Goal: Transaction & Acquisition: Purchase product/service

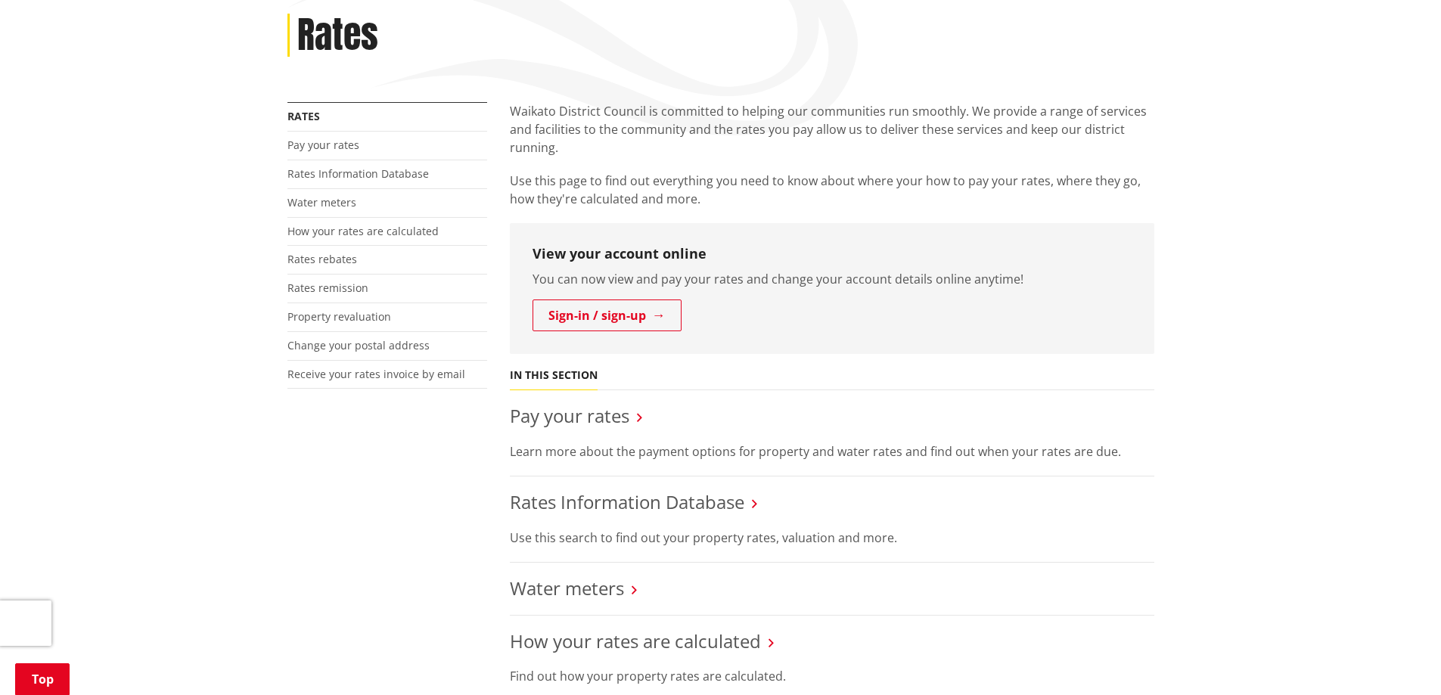
scroll to position [227, 0]
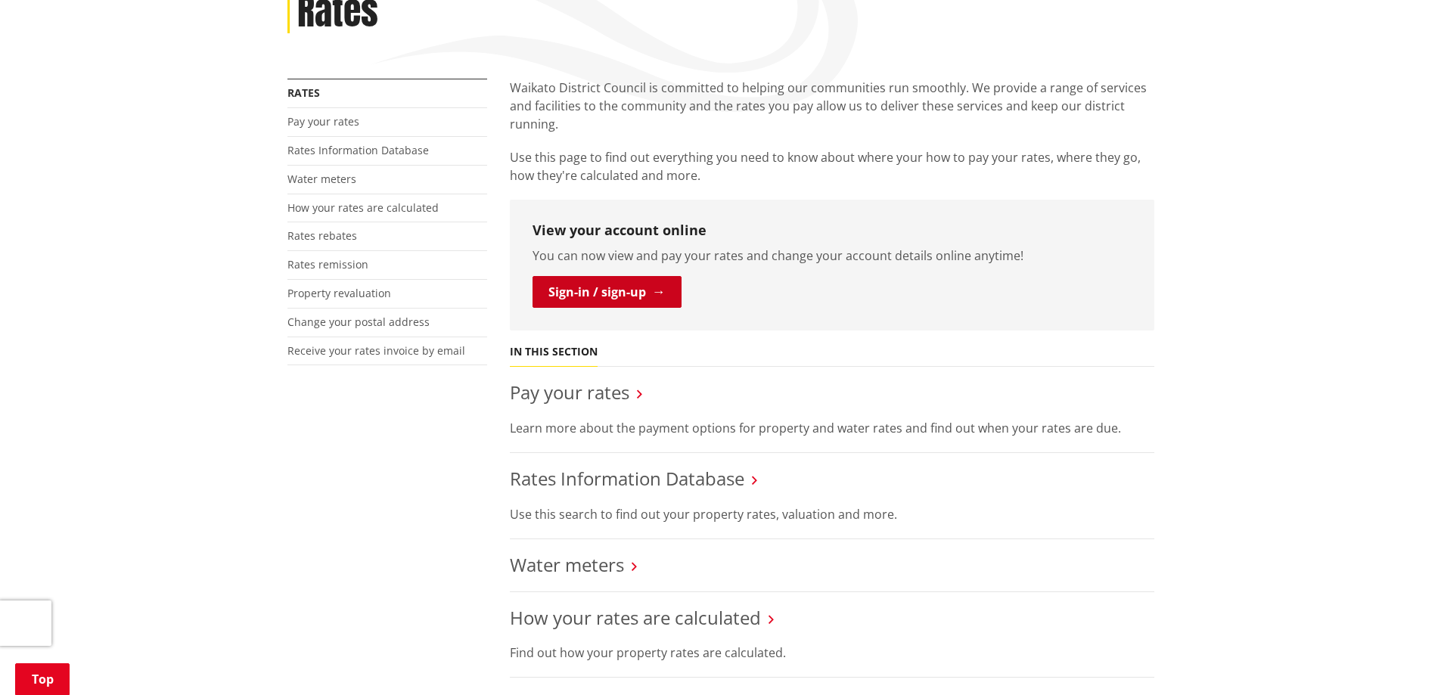
click at [586, 292] on link "Sign-in / sign-up" at bounding box center [607, 292] width 149 height 32
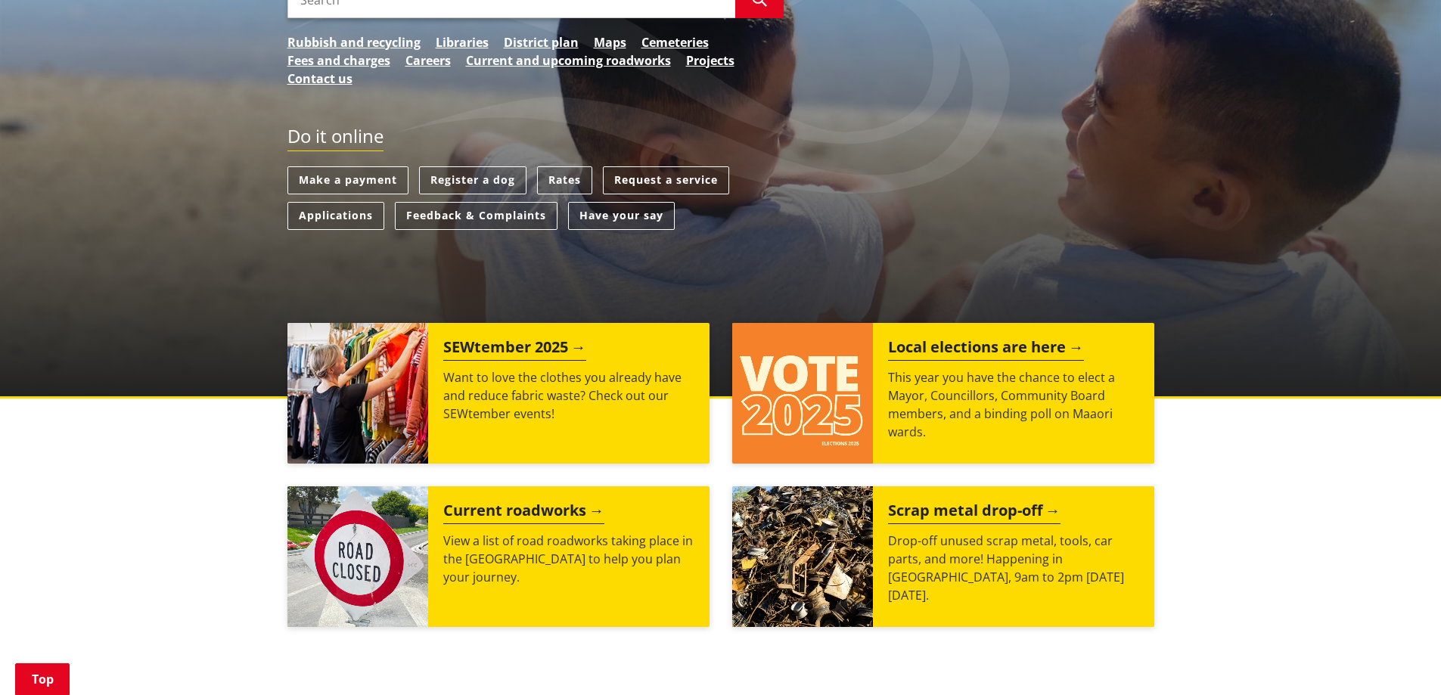
scroll to position [272, 0]
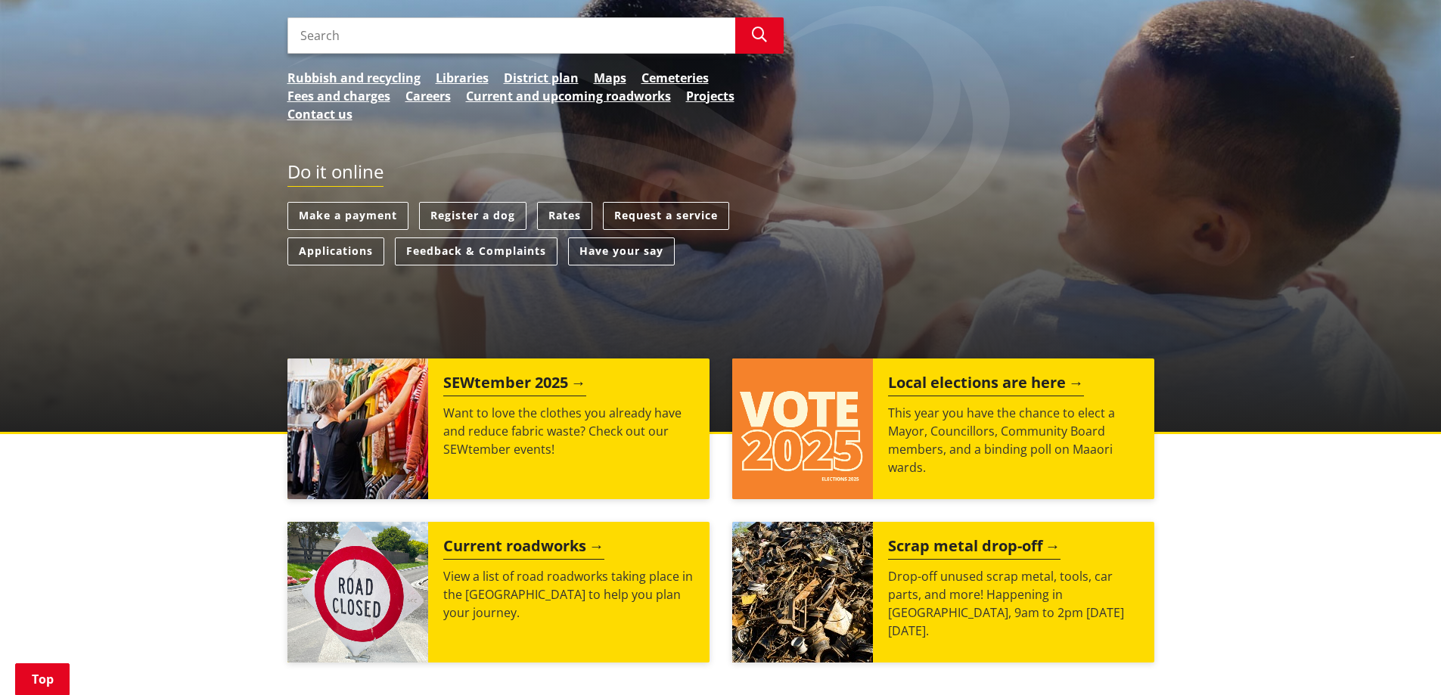
click at [562, 221] on link "Rates" at bounding box center [564, 216] width 55 height 28
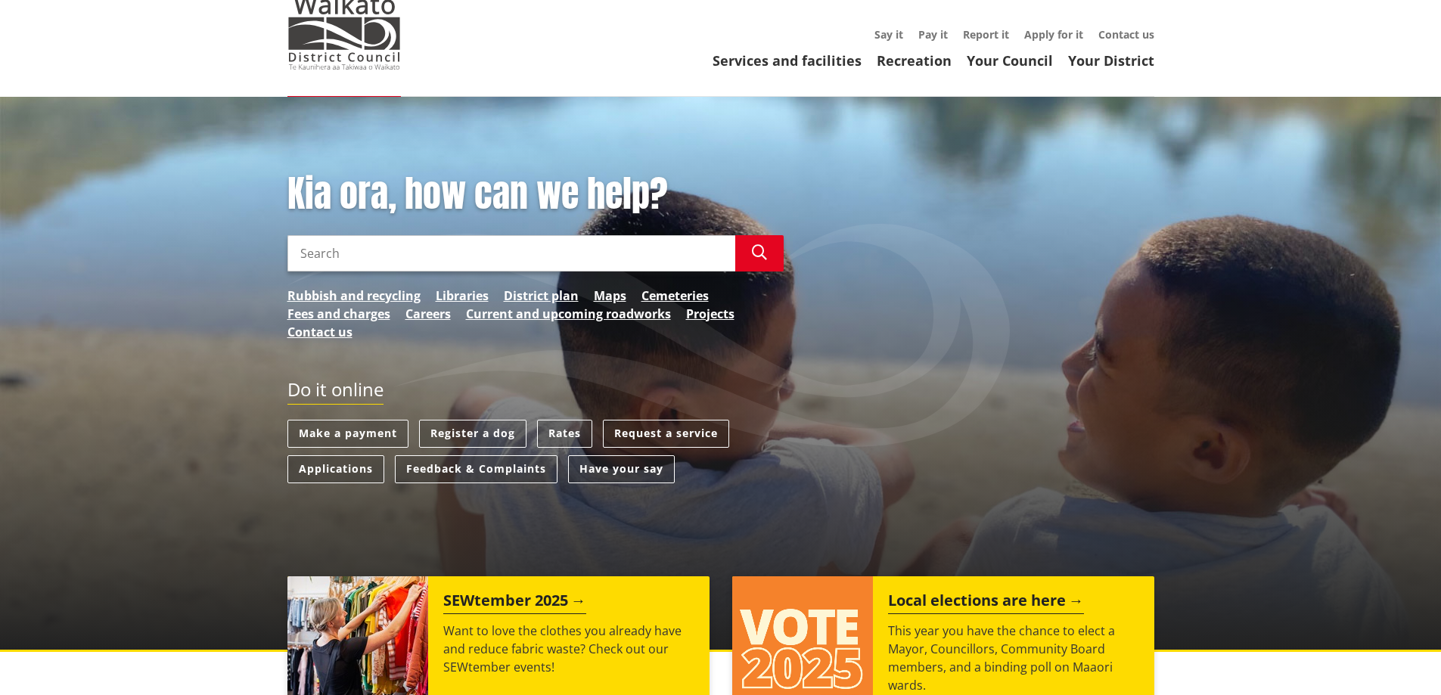
scroll to position [0, 0]
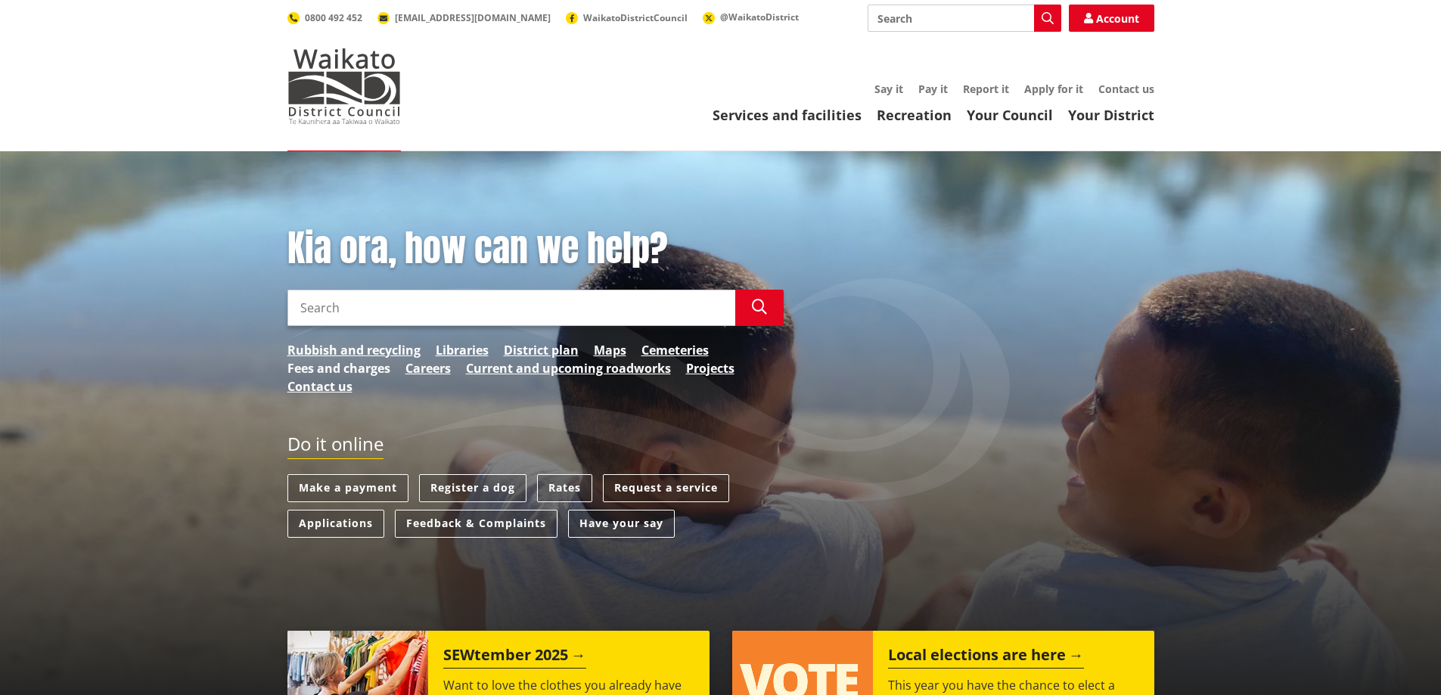
click at [345, 363] on link "Fees and charges" at bounding box center [339, 368] width 103 height 18
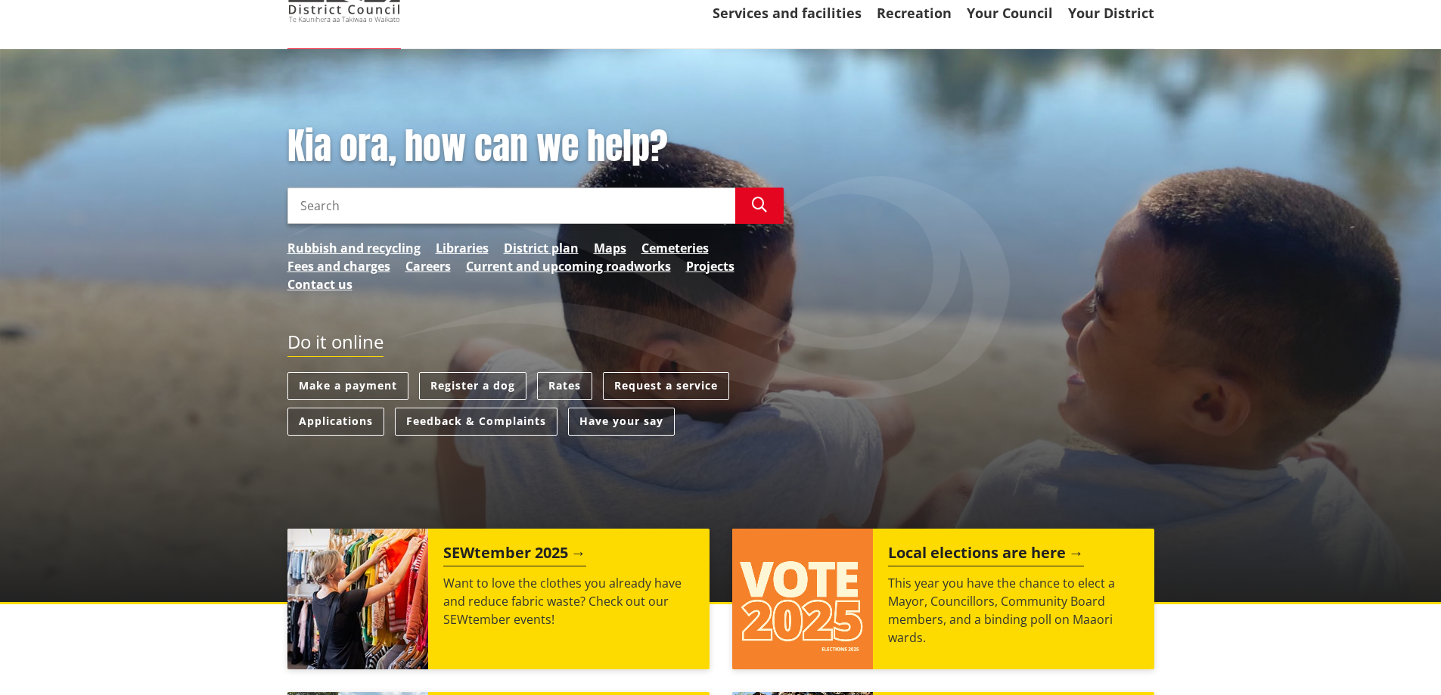
scroll to position [76, 0]
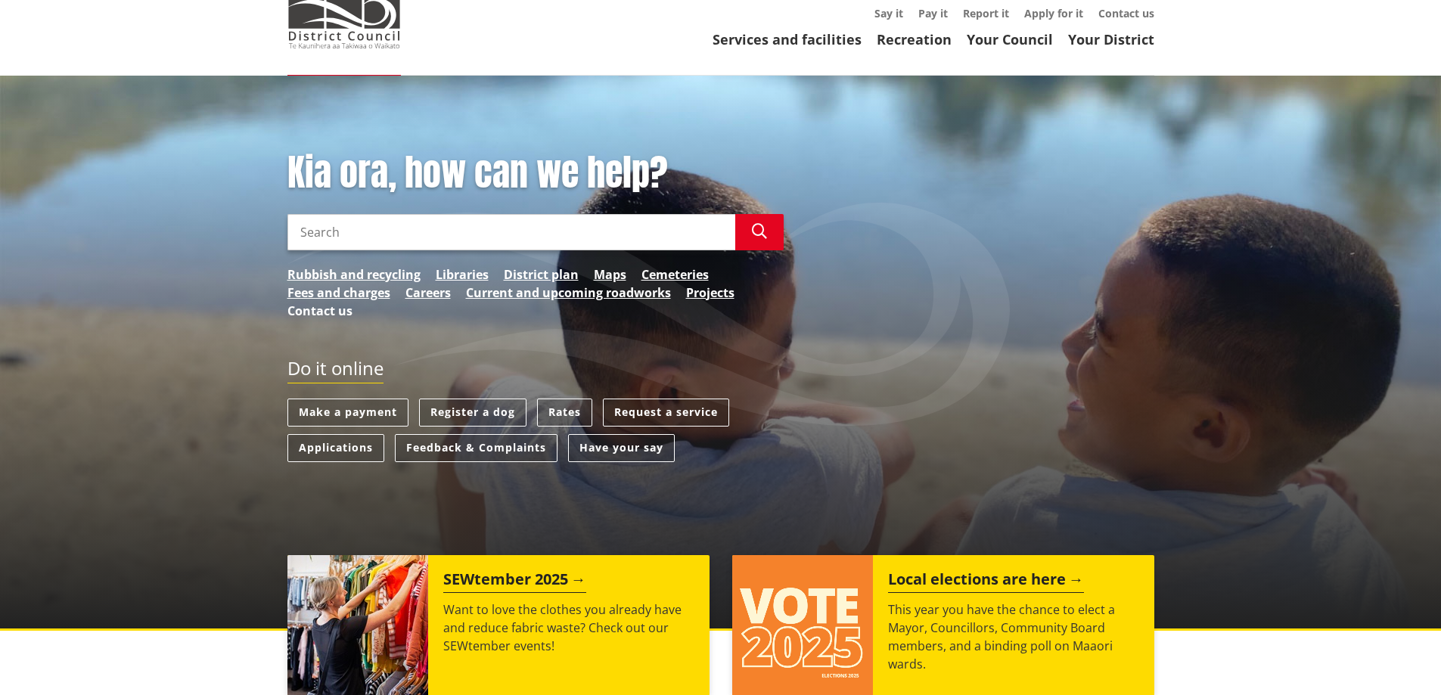
click at [318, 313] on link "Contact us" at bounding box center [320, 311] width 65 height 18
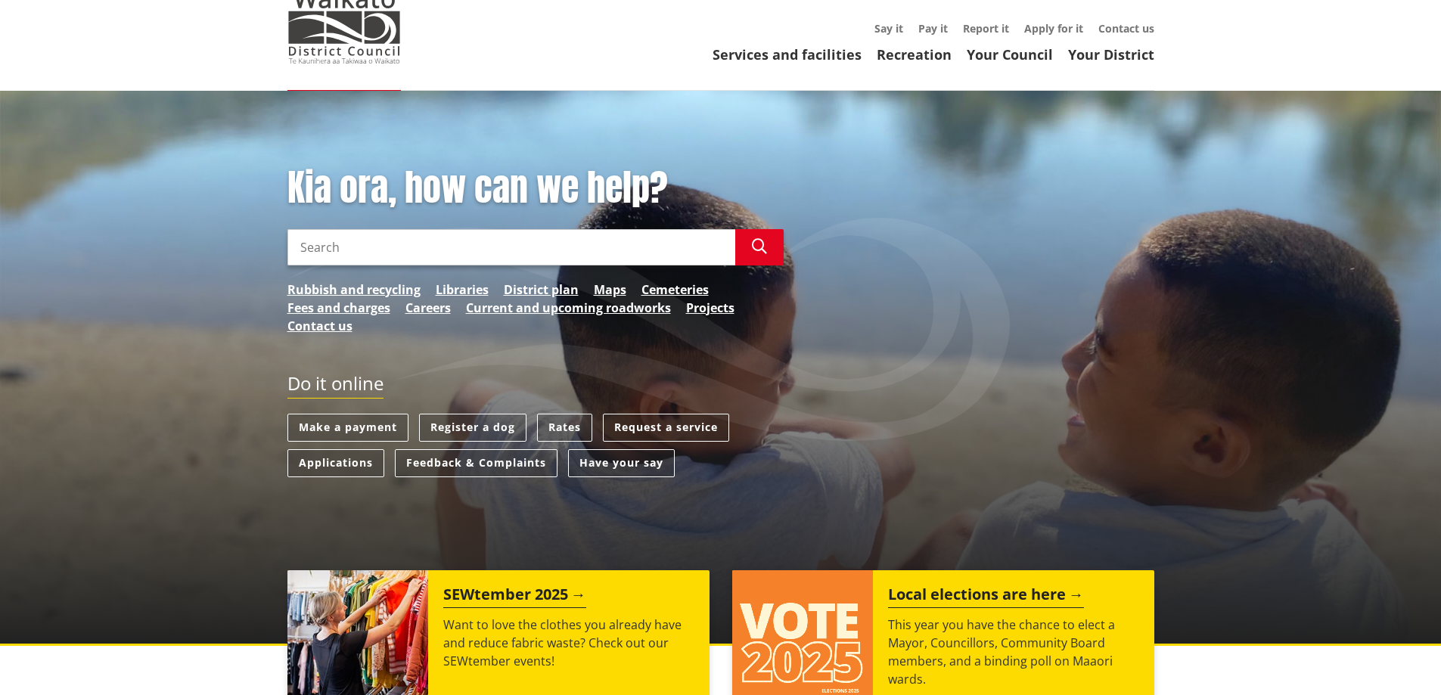
scroll to position [0, 0]
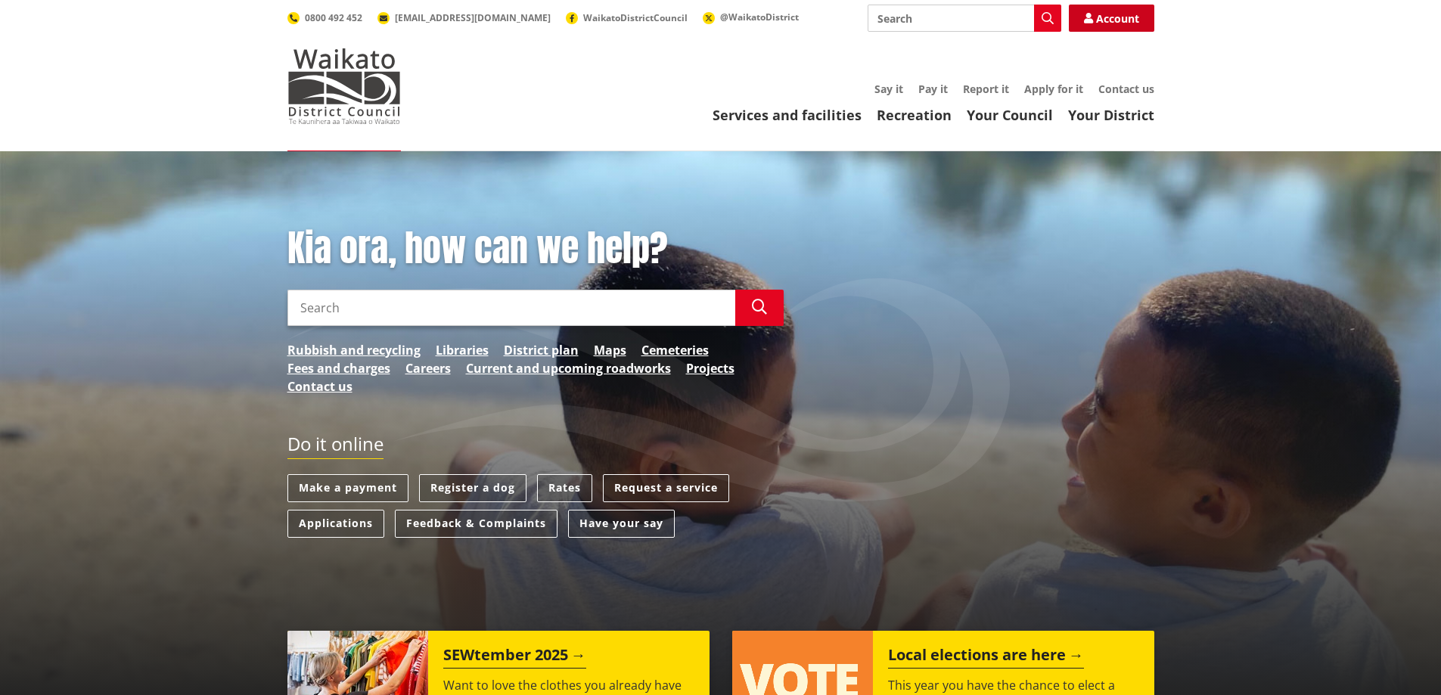
click at [1091, 20] on icon at bounding box center [1088, 18] width 9 height 11
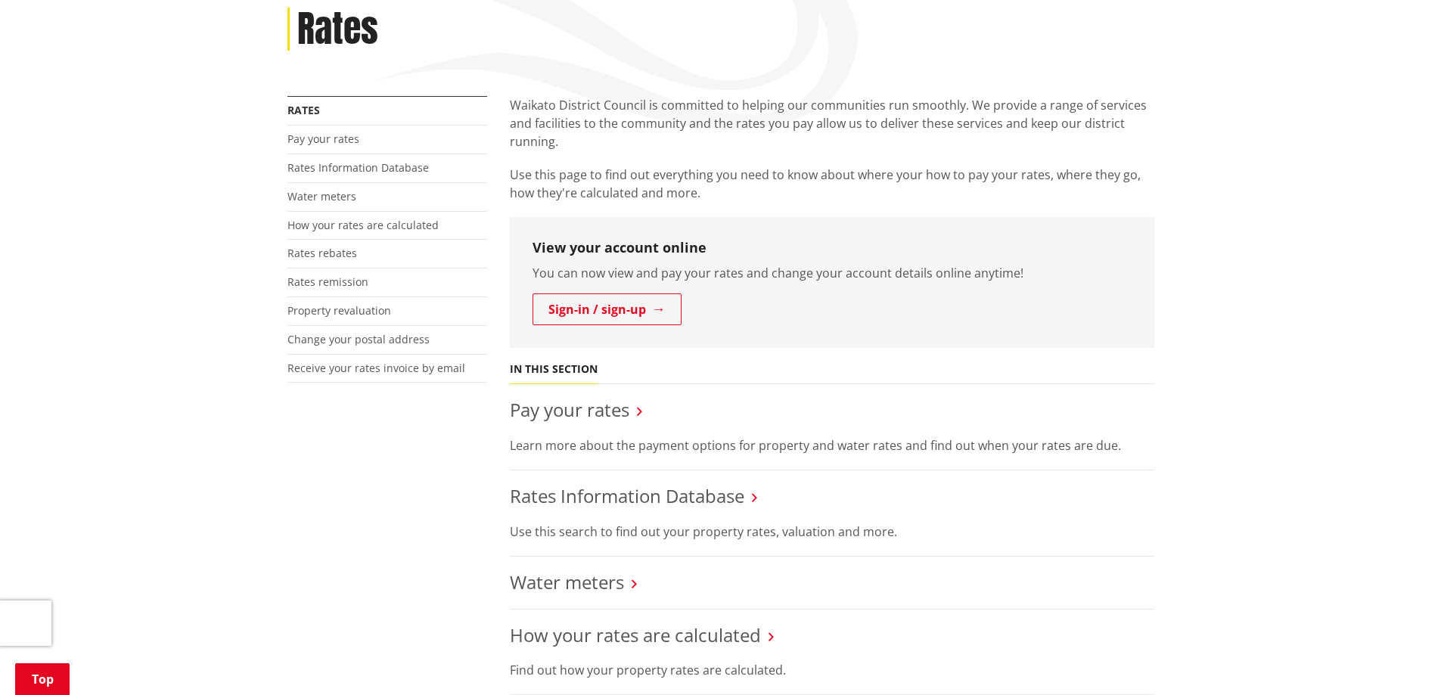
scroll to position [227, 0]
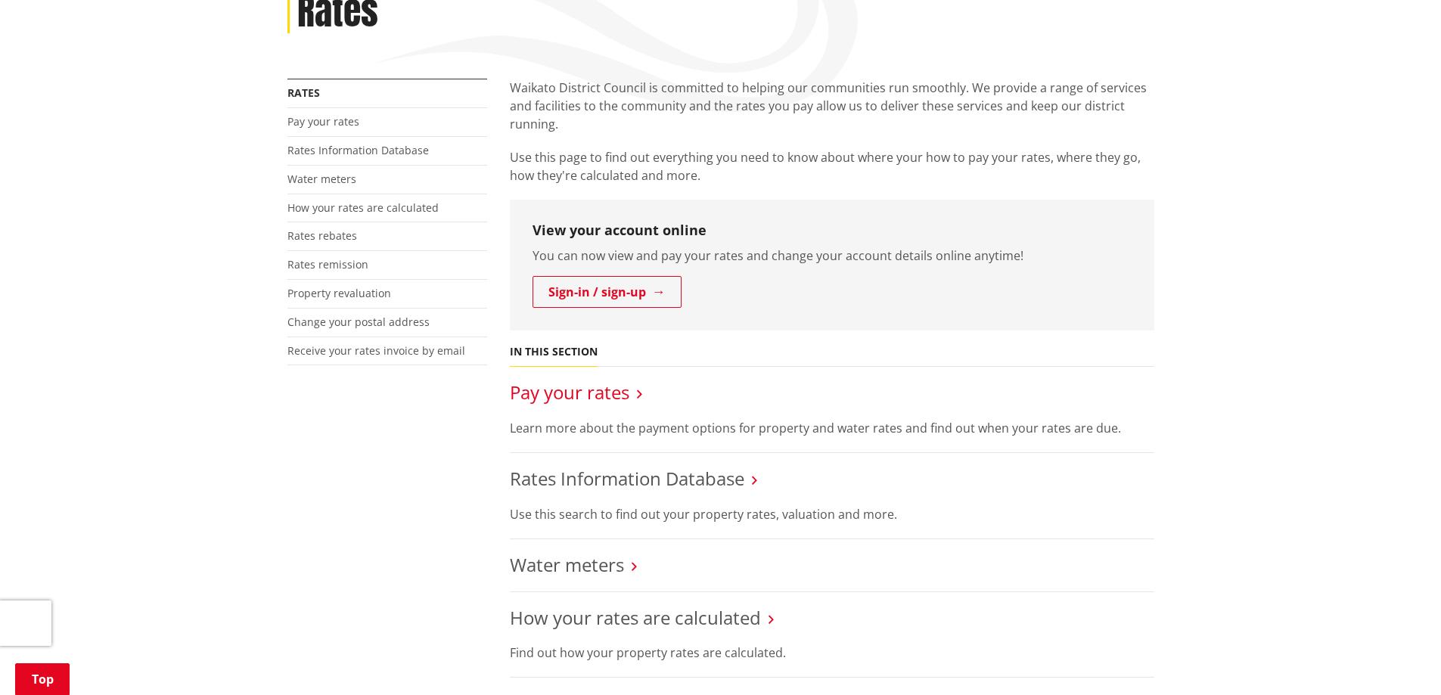
click at [572, 391] on link "Pay your rates" at bounding box center [570, 392] width 120 height 25
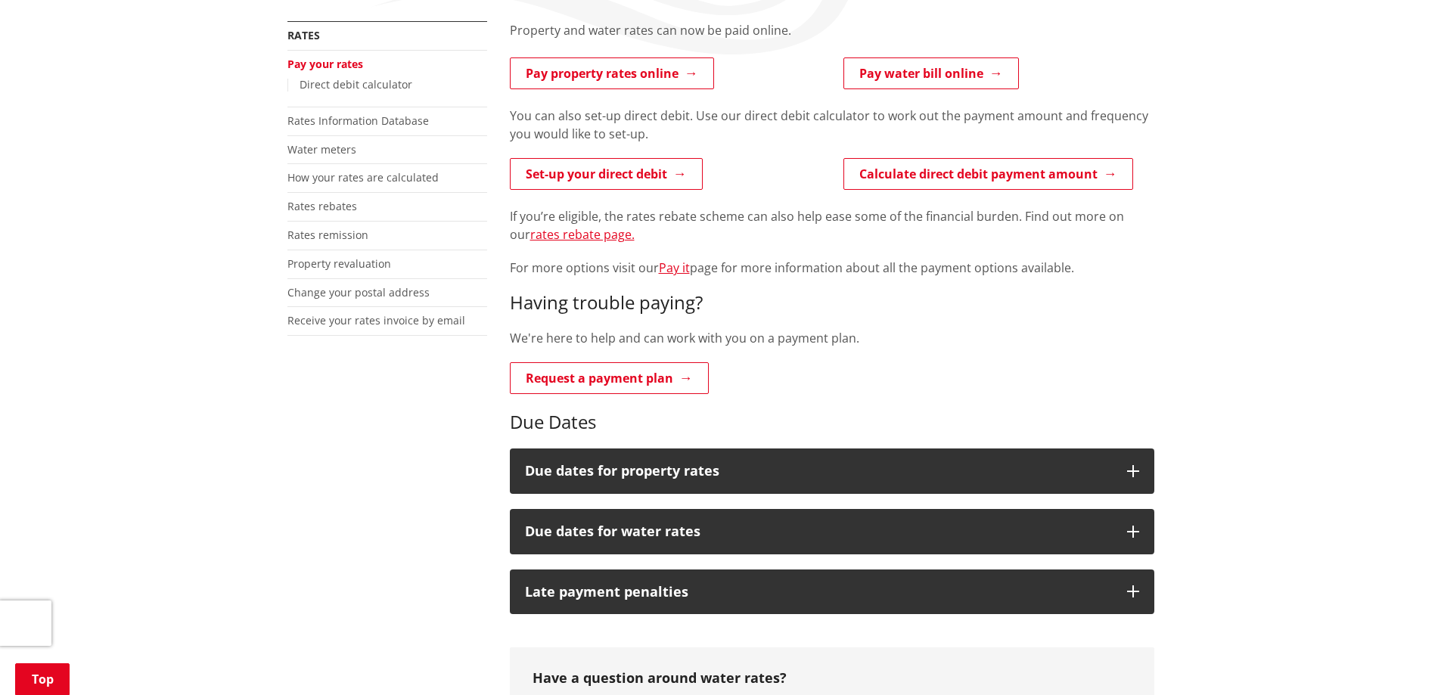
scroll to position [303, 0]
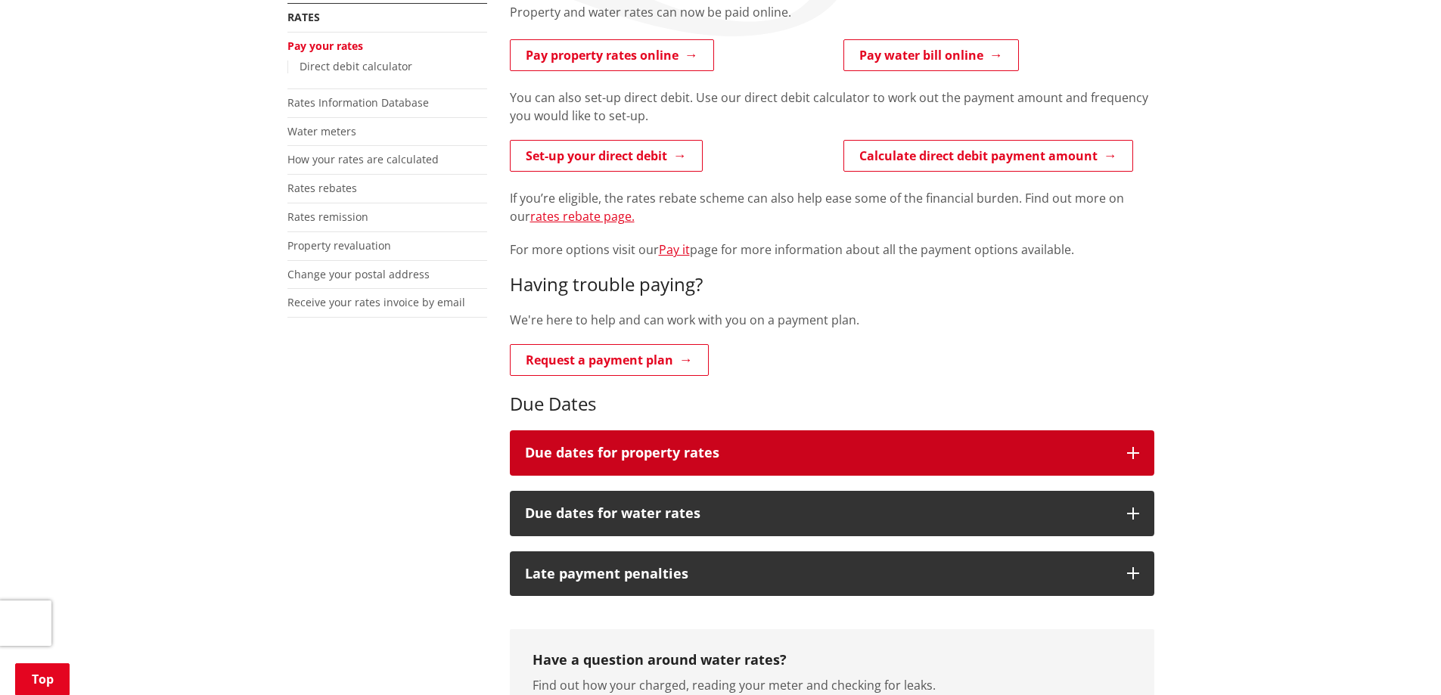
click at [693, 448] on h3 "Due dates for property rates" at bounding box center [818, 453] width 587 height 15
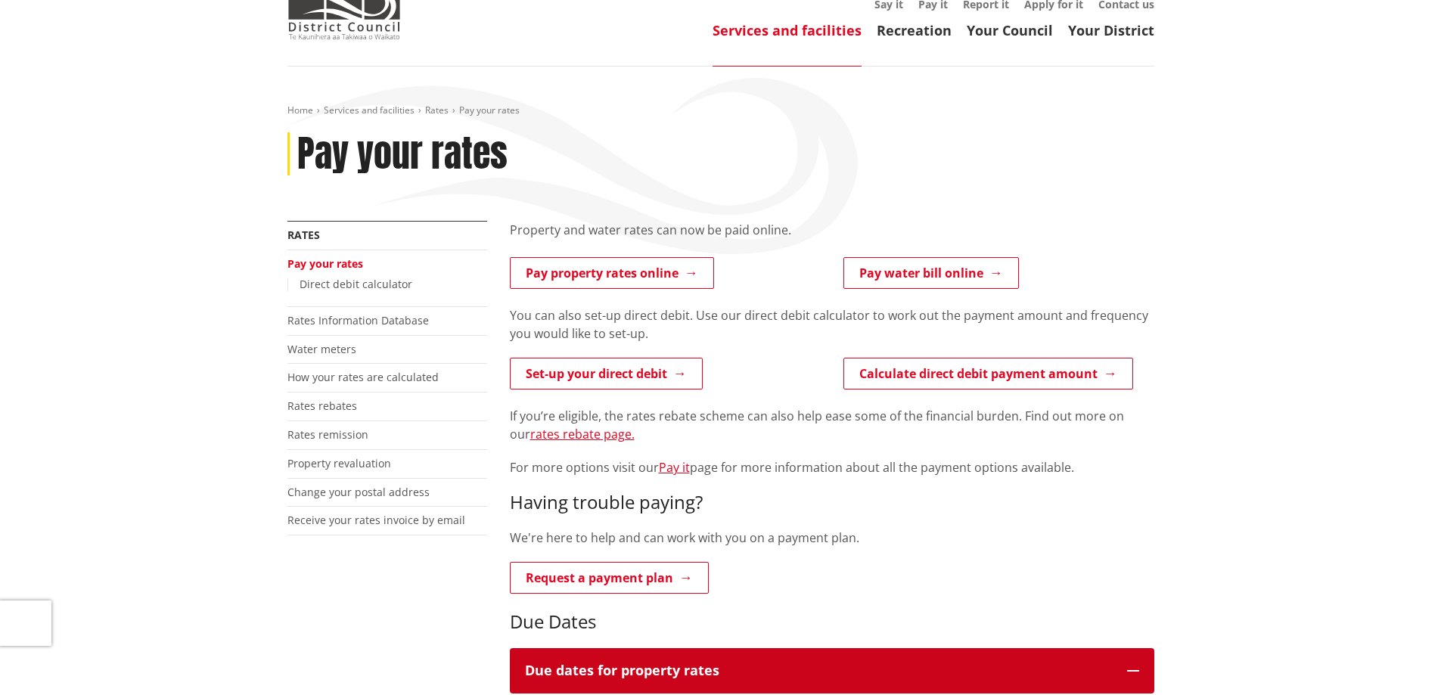
scroll to position [76, 0]
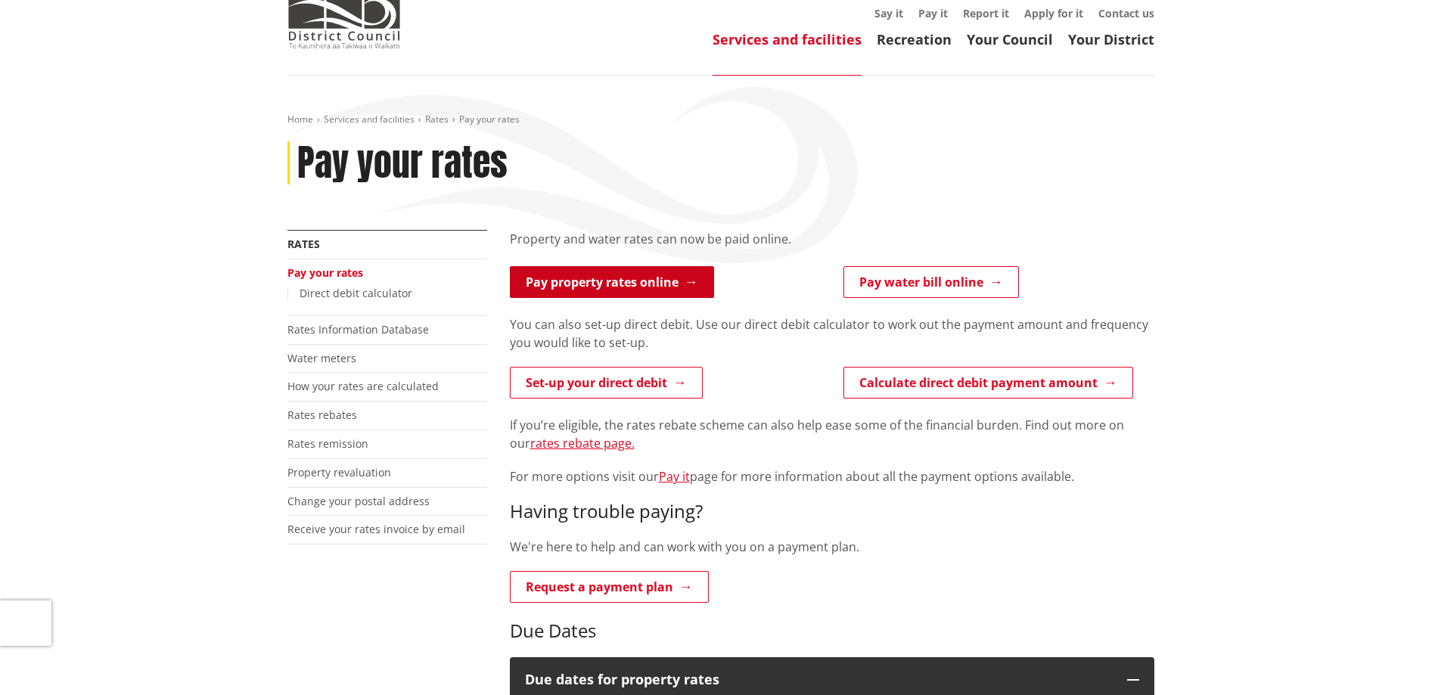
click at [614, 284] on link "Pay property rates online" at bounding box center [612, 282] width 204 height 32
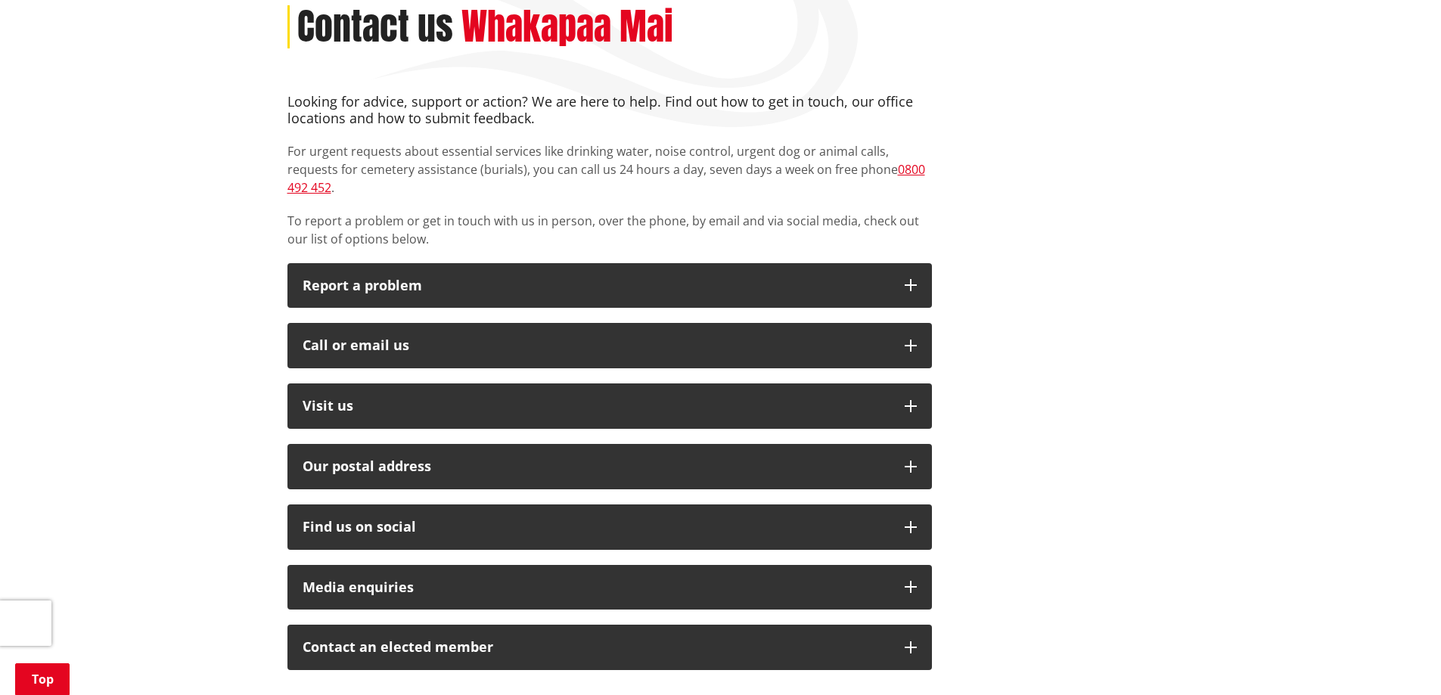
scroll to position [227, 0]
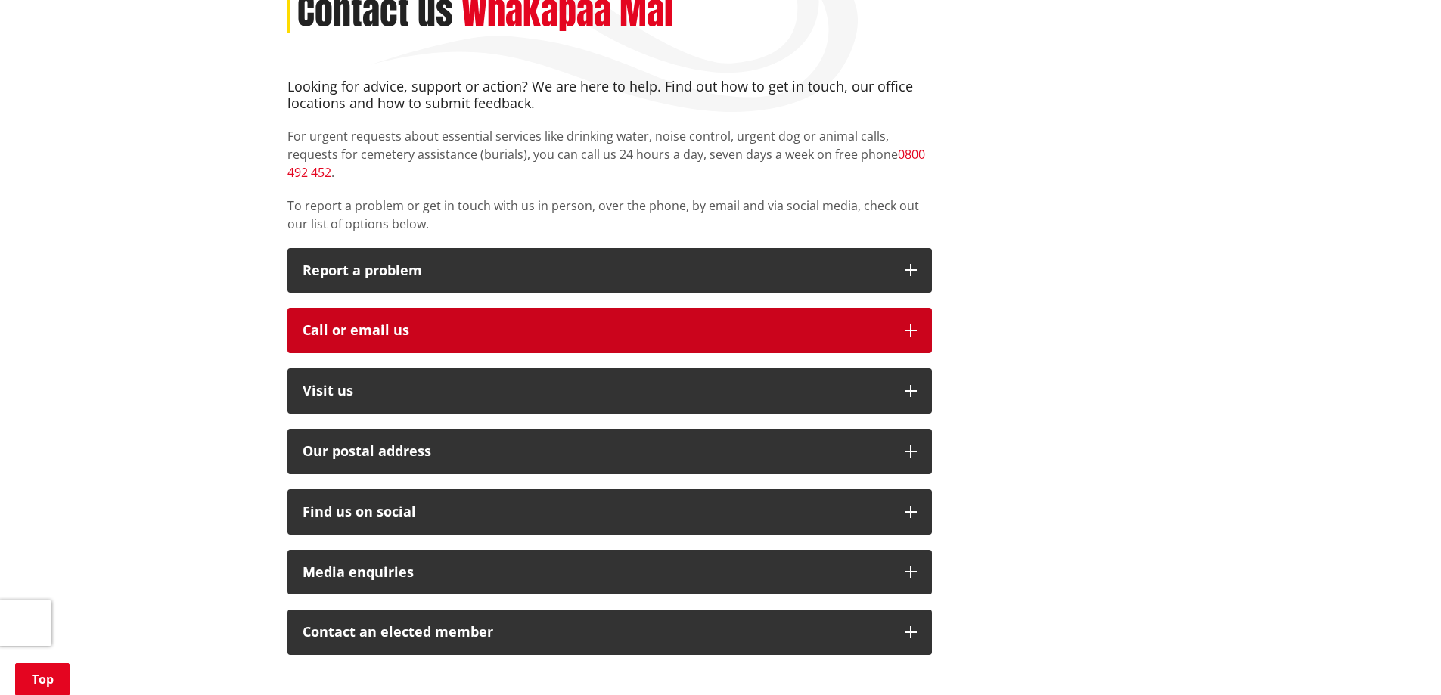
click at [434, 308] on button "Call or email us" at bounding box center [610, 330] width 645 height 45
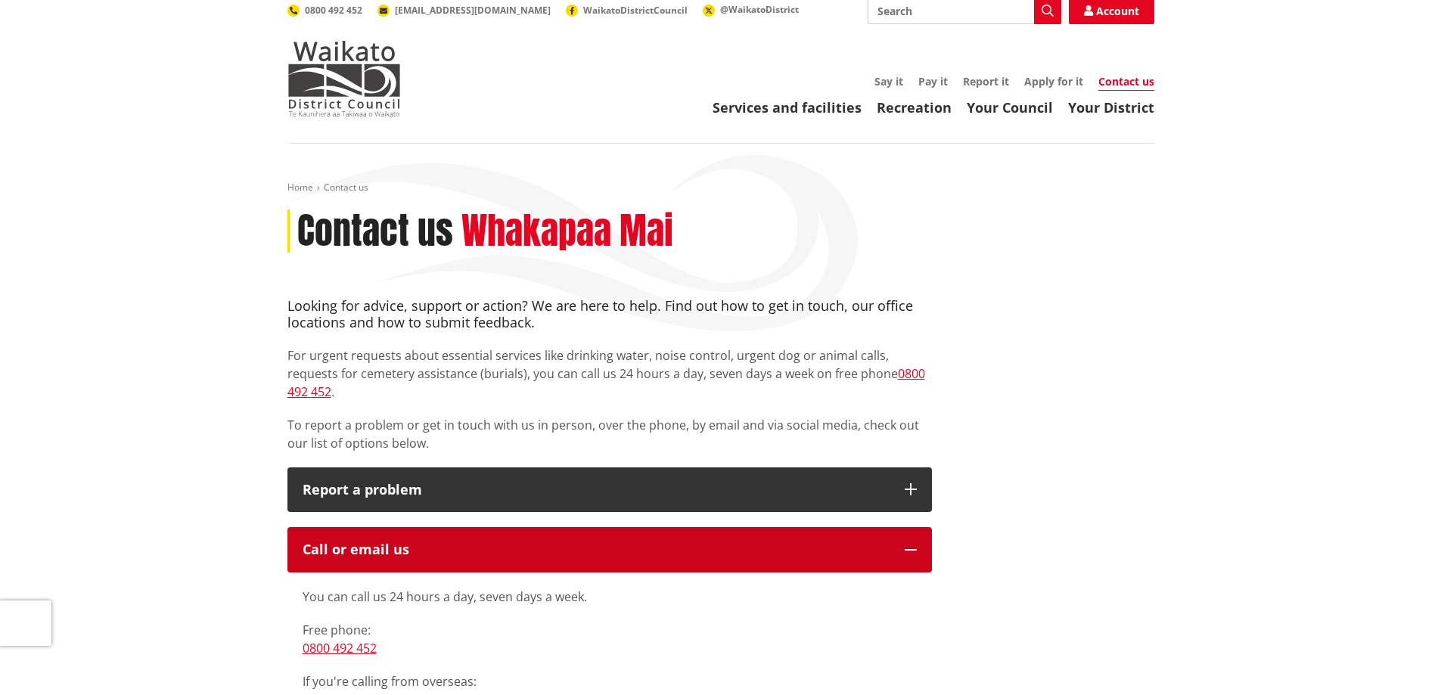
scroll to position [0, 0]
